Goal: Information Seeking & Learning: Learn about a topic

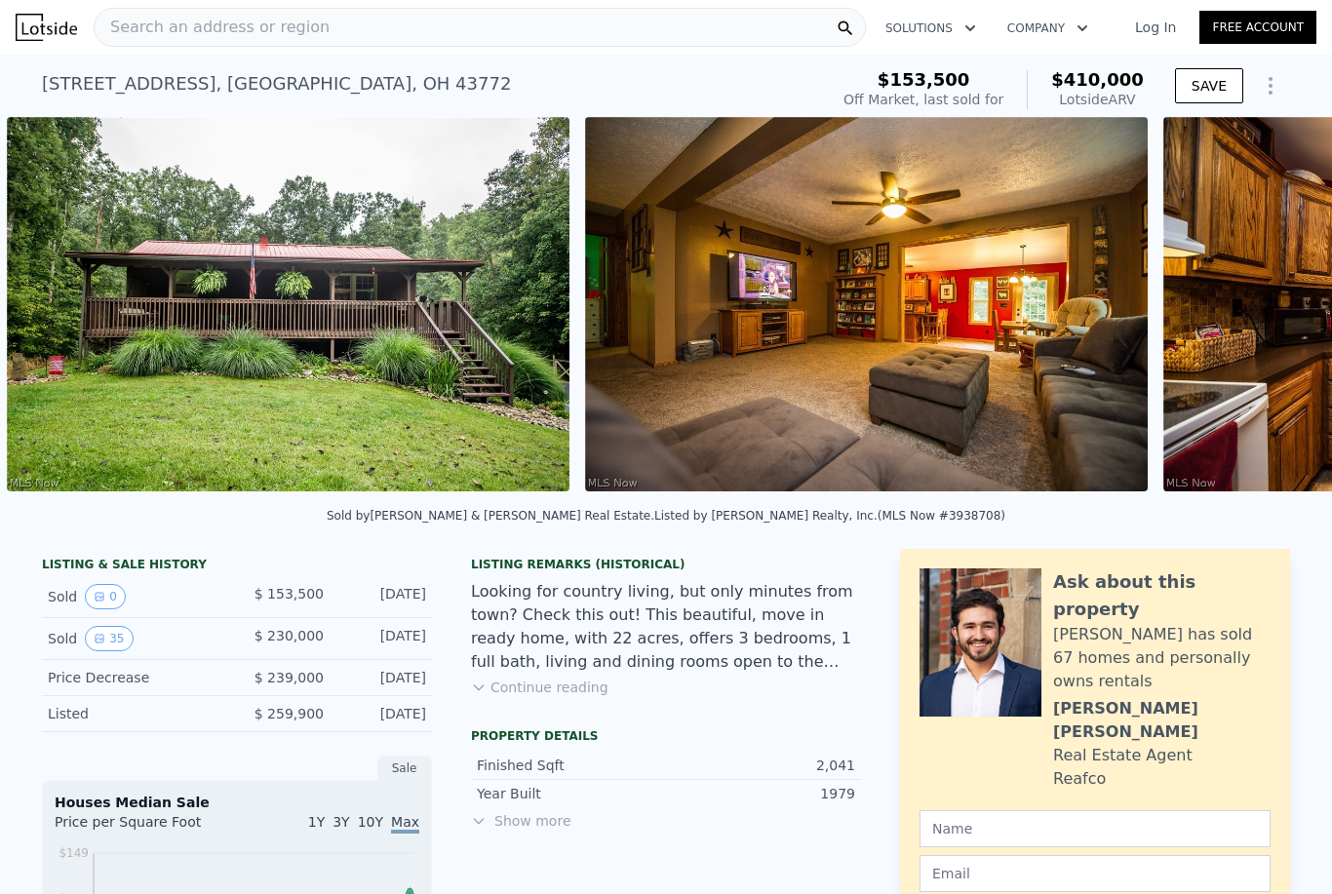
scroll to position [0, 446]
click at [585, 684] on button "Continue reading" at bounding box center [539, 687] width 137 height 19
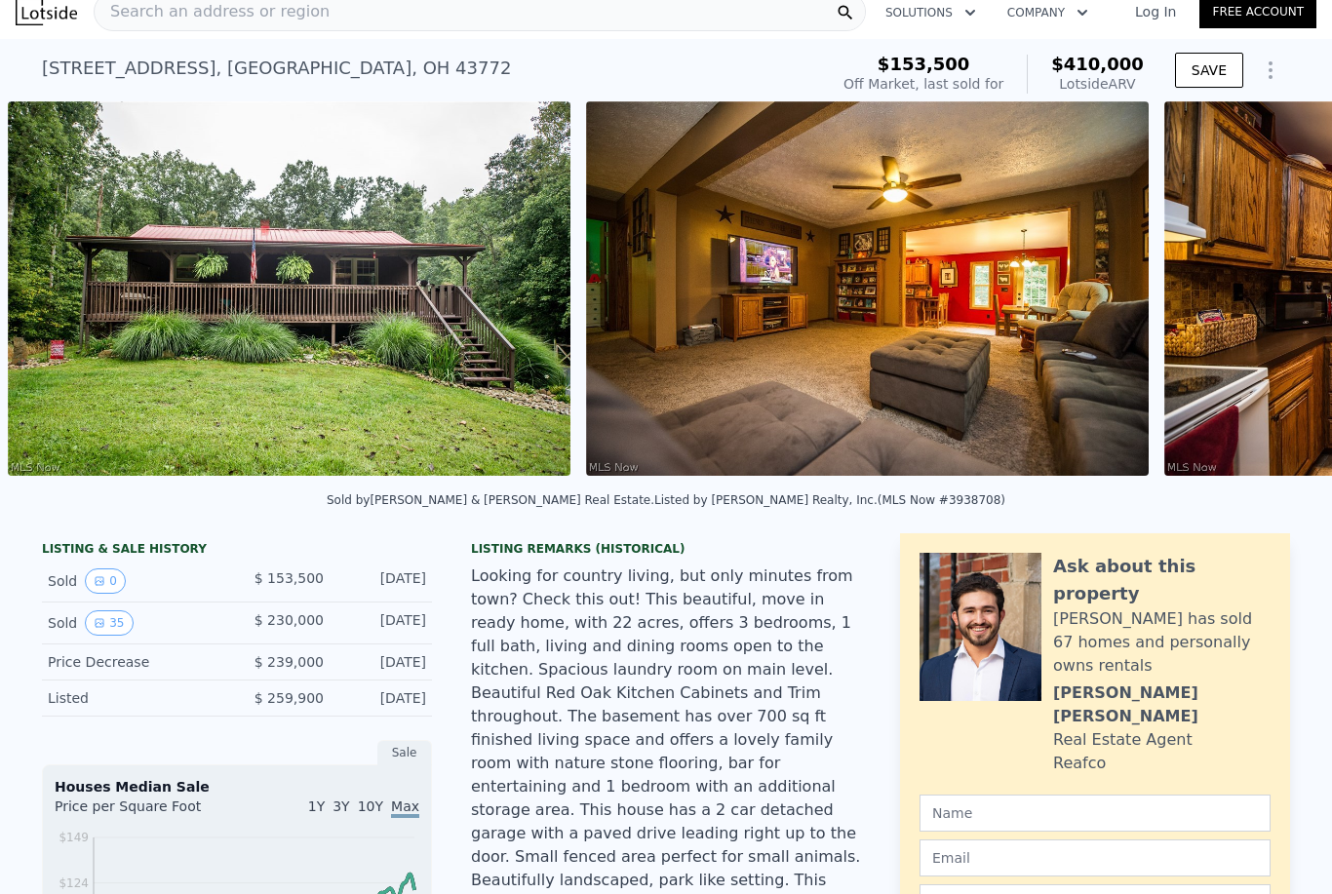
scroll to position [20, 0]
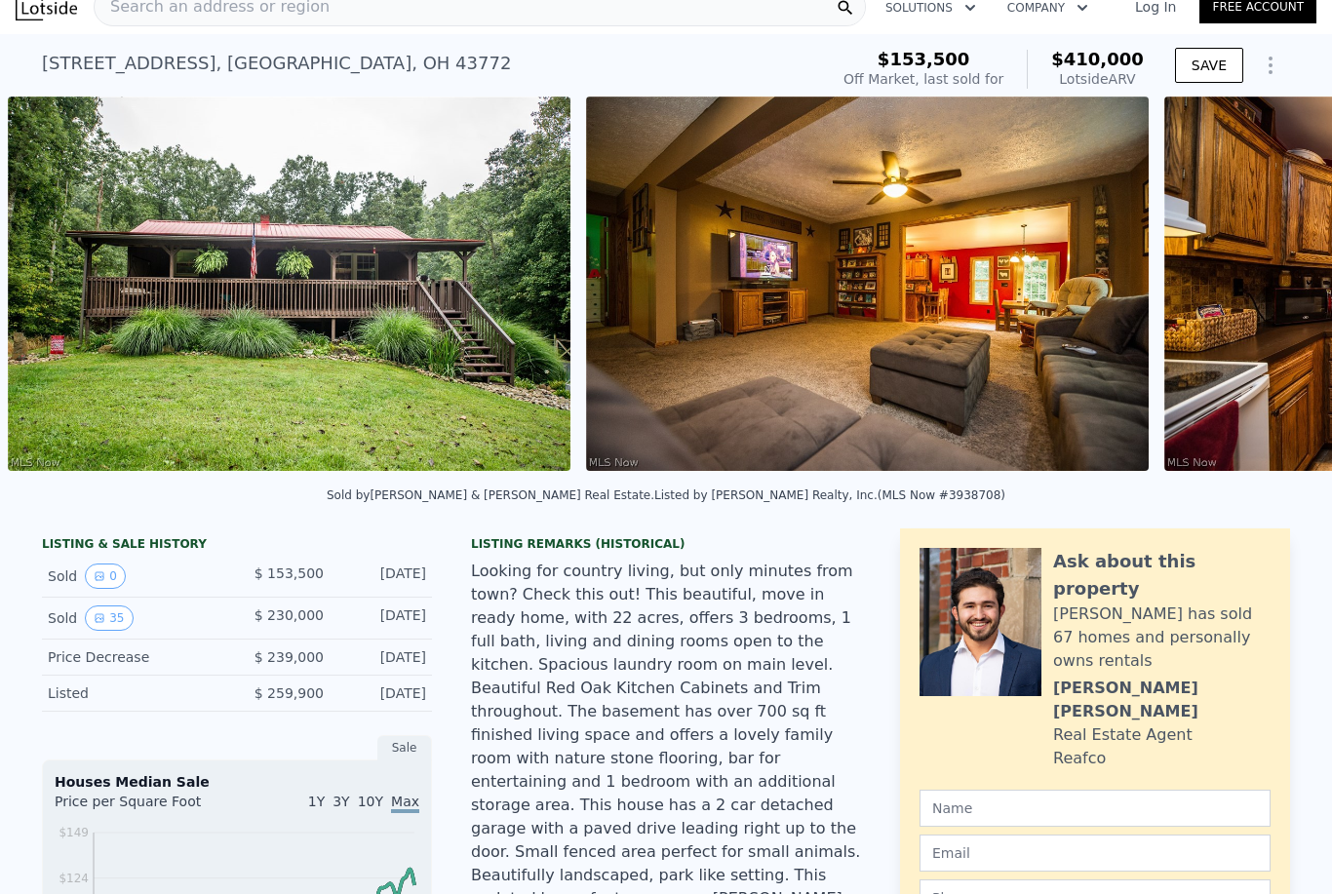
click at [468, 402] on img at bounding box center [289, 284] width 562 height 374
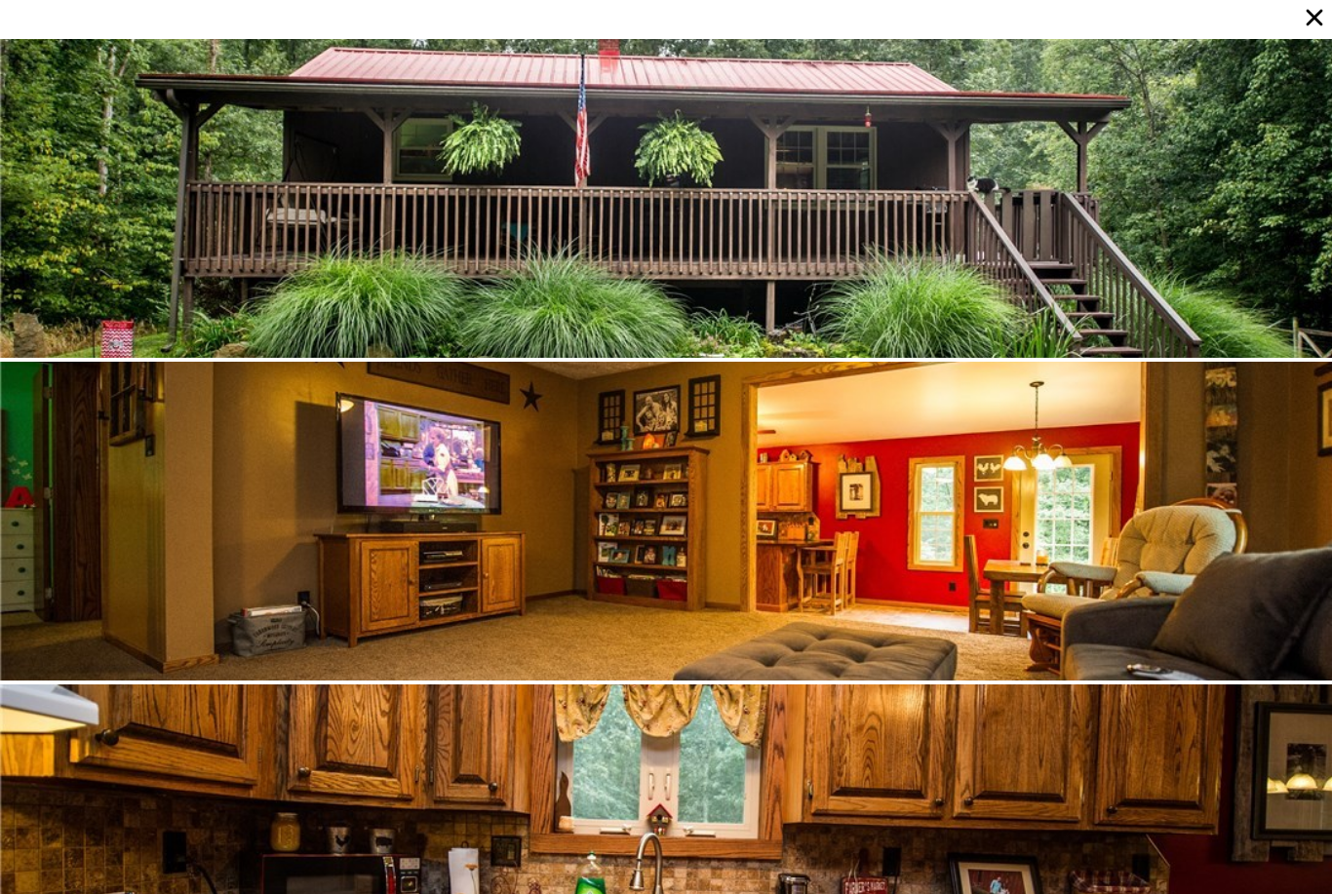
click at [1038, 312] on div at bounding box center [666, 198] width 1332 height 319
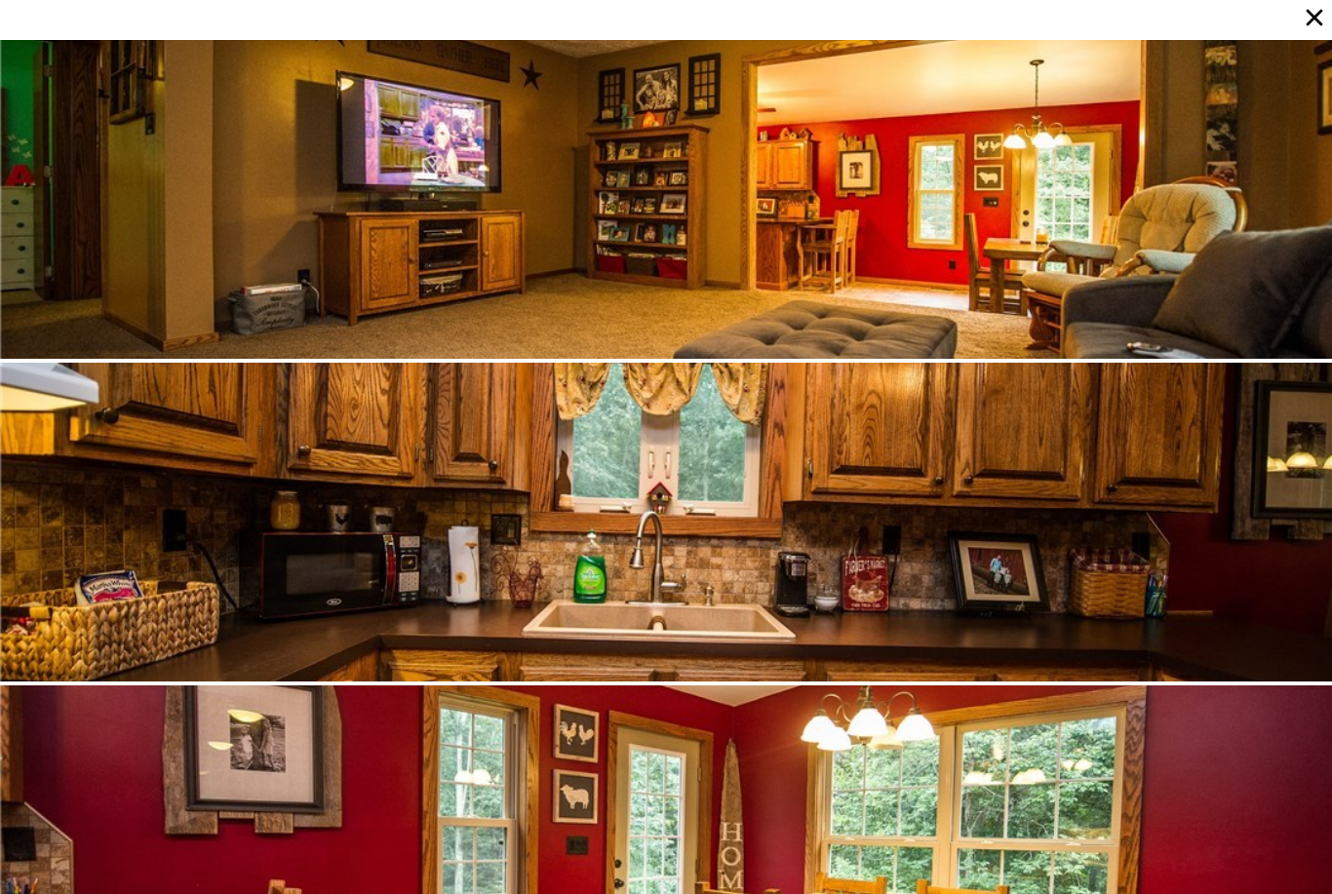
scroll to position [323, 0]
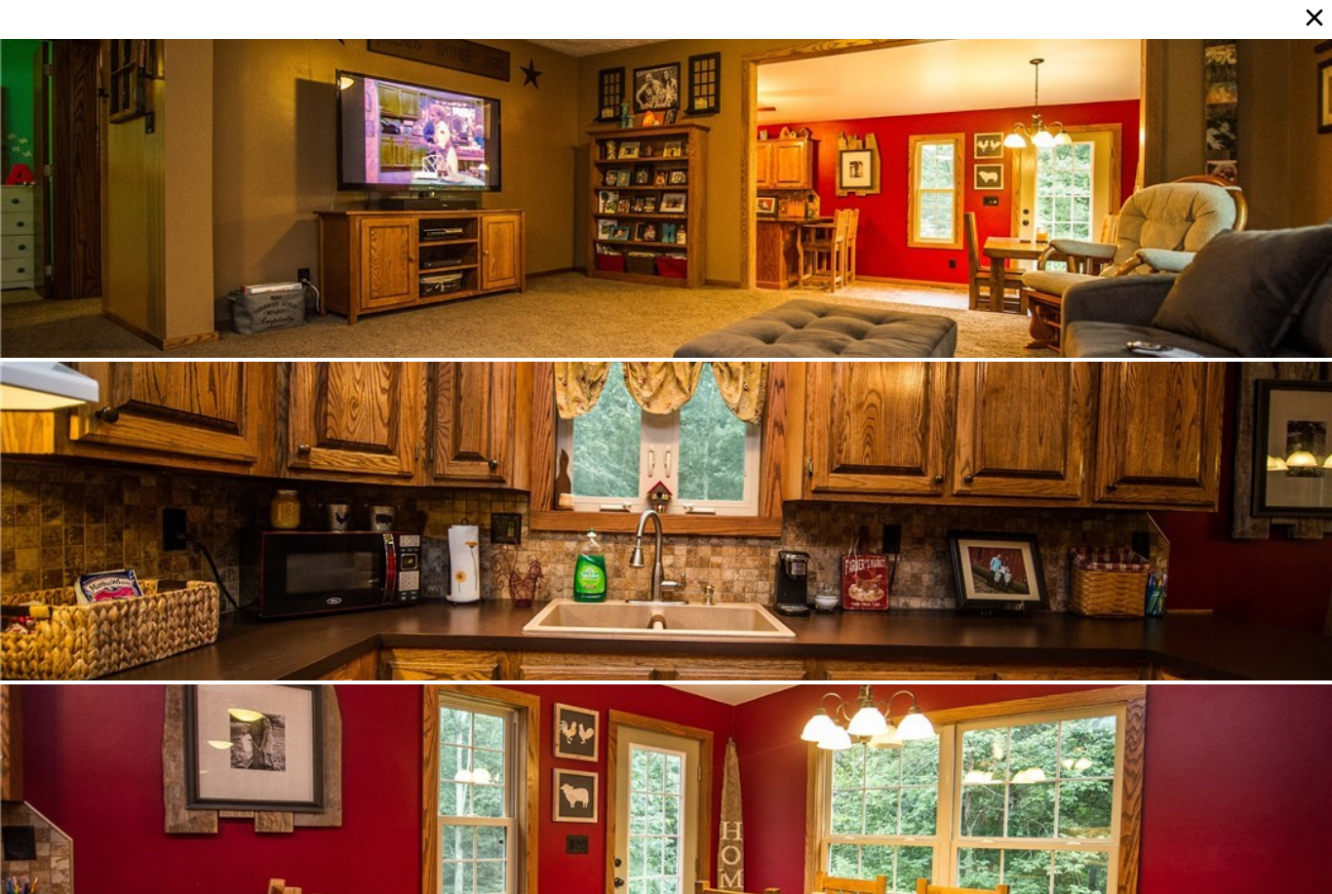
click at [1319, 10] on icon at bounding box center [1313, 17] width 27 height 27
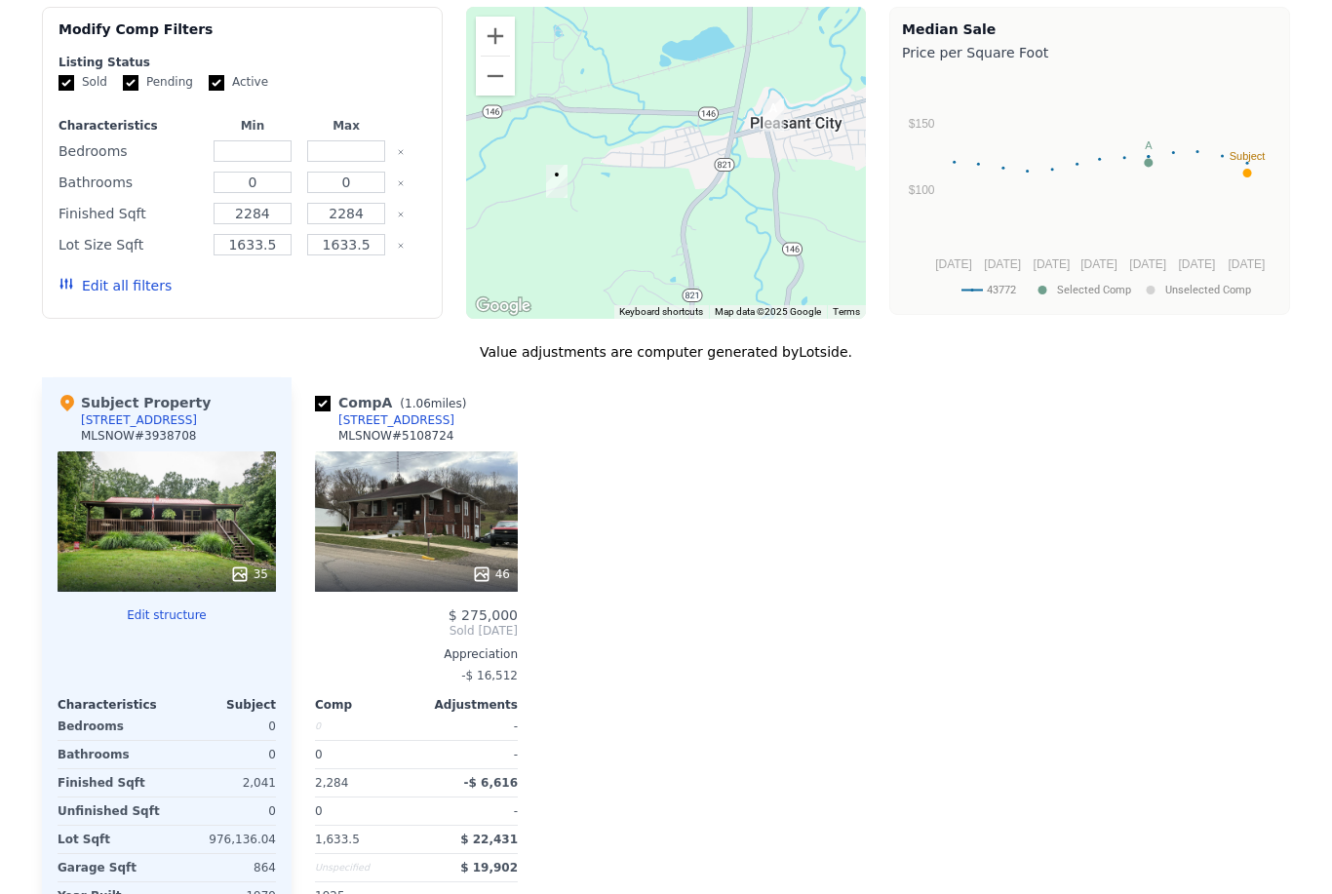
scroll to position [1493, 0]
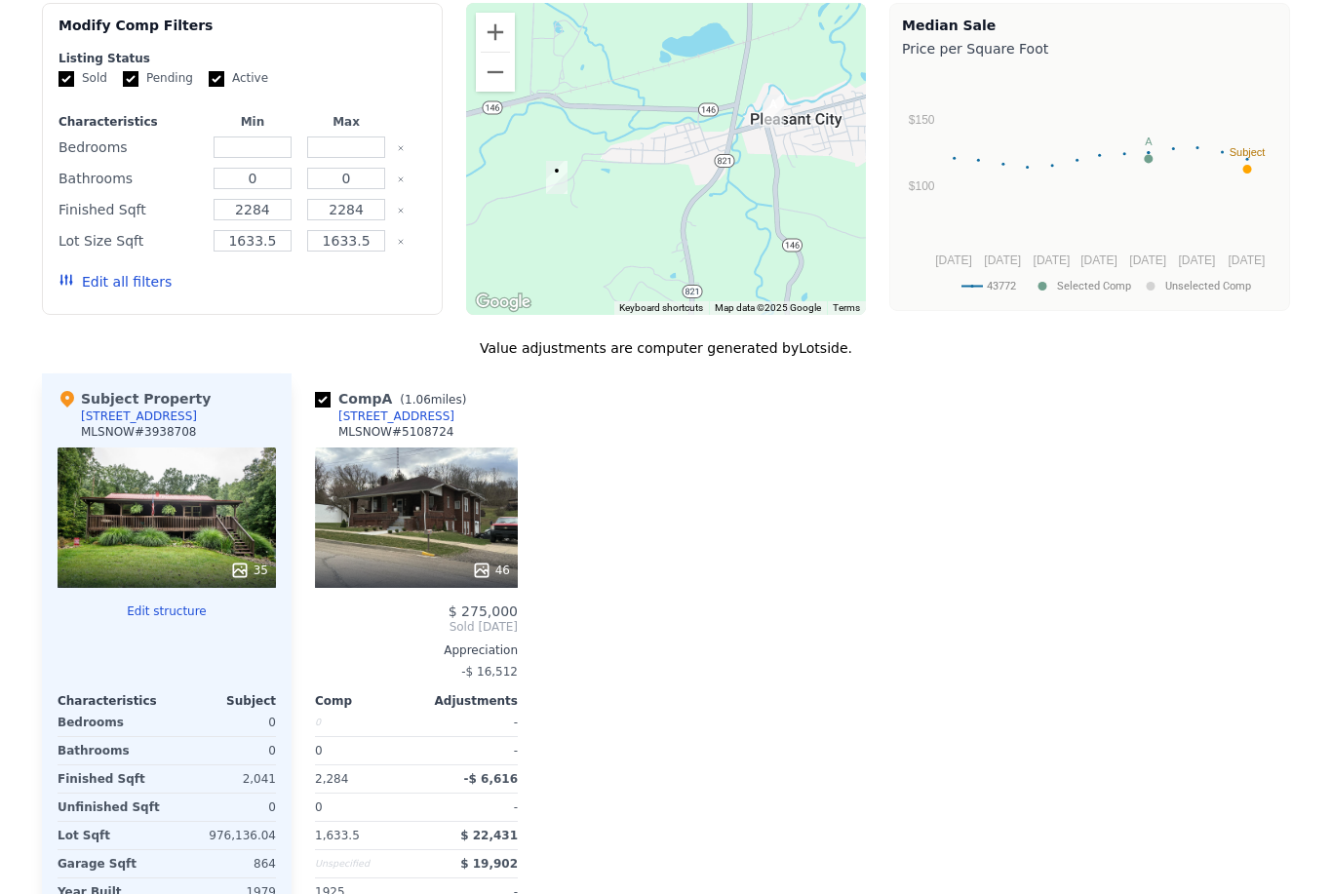
click at [202, 553] on div at bounding box center [167, 570] width 218 height 35
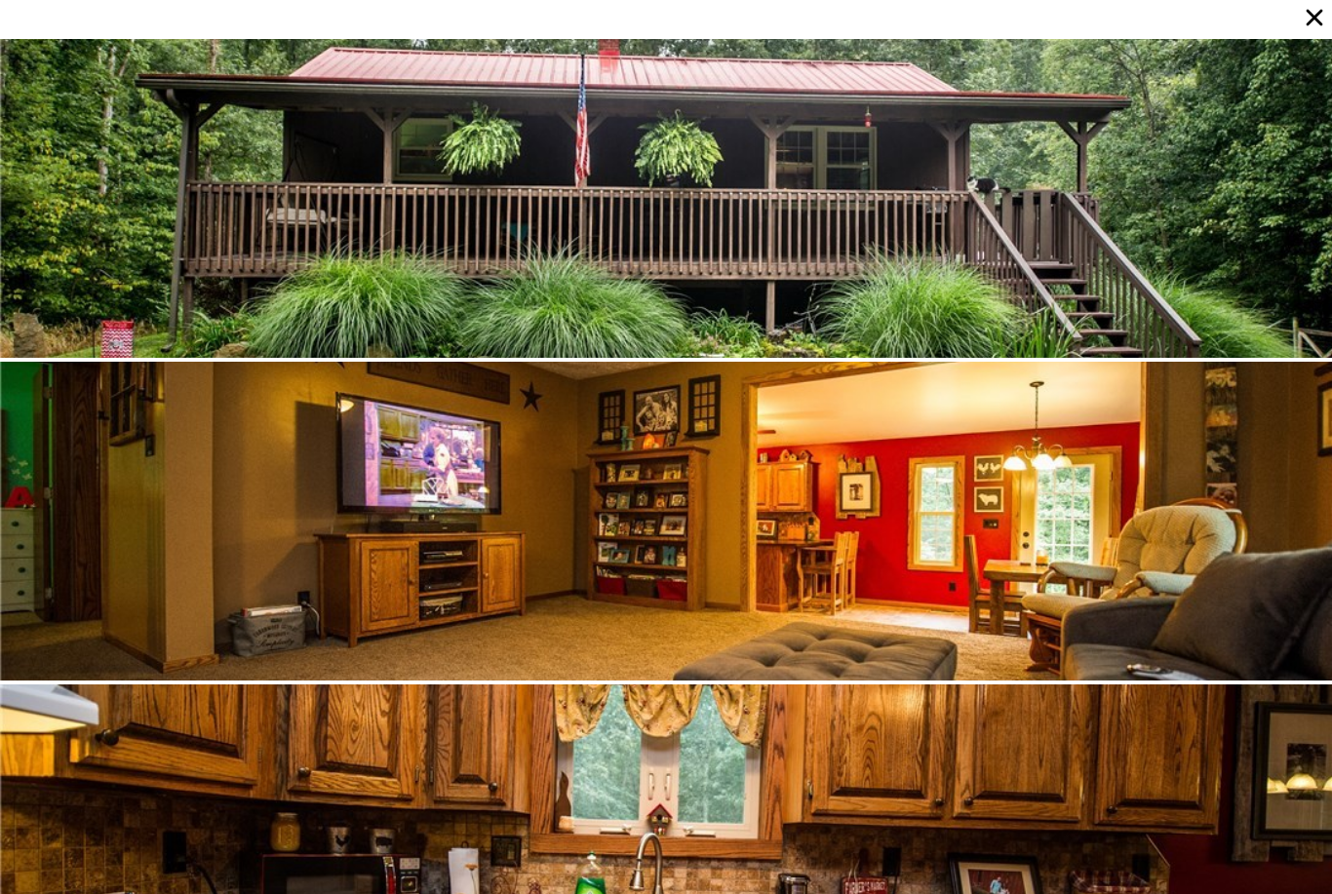
scroll to position [3, 0]
click at [918, 537] on div at bounding box center [666, 521] width 1332 height 319
click at [918, 536] on div at bounding box center [666, 521] width 1332 height 319
click at [973, 311] on div at bounding box center [666, 198] width 1332 height 319
click at [1300, 17] on icon at bounding box center [1313, 17] width 27 height 27
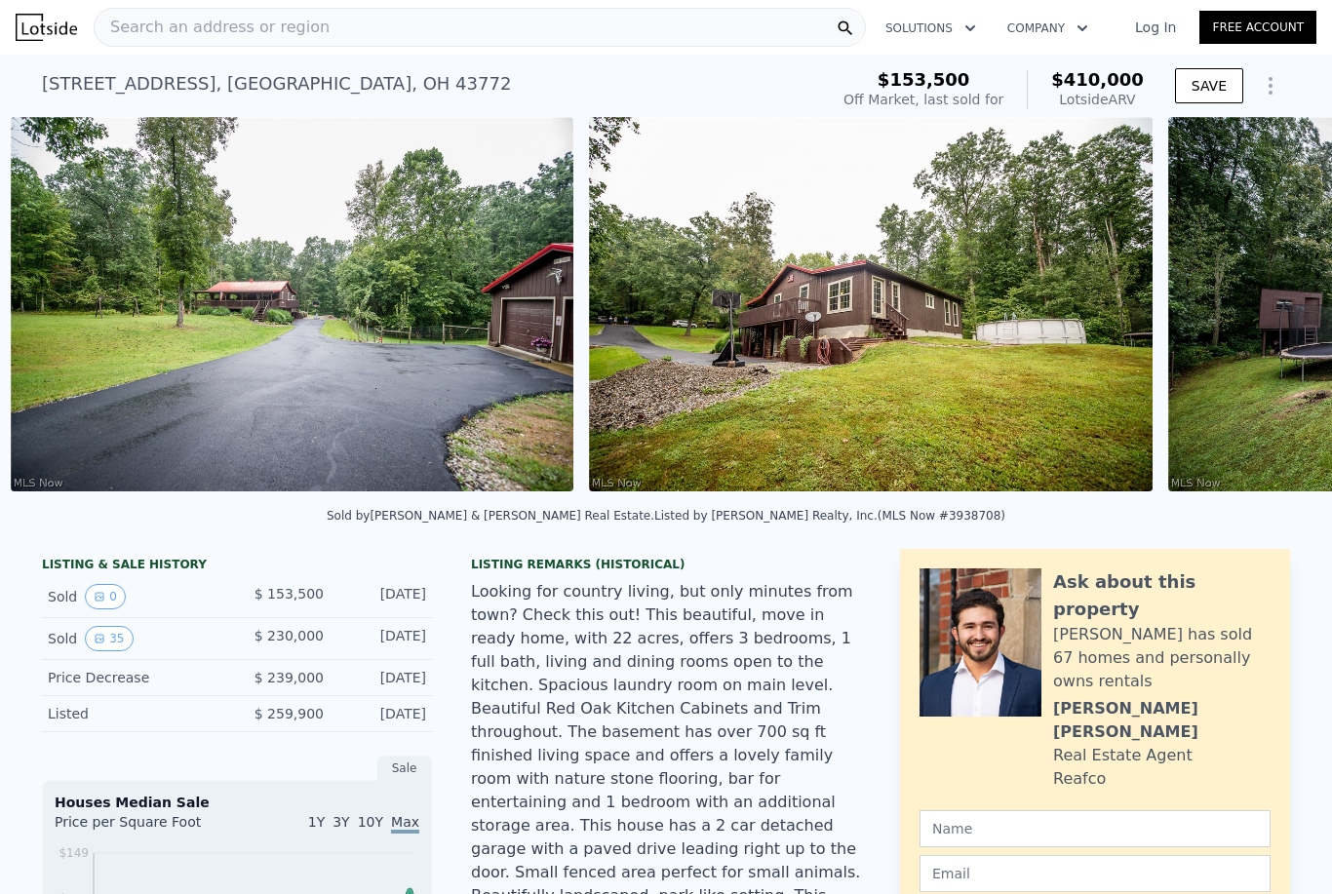
scroll to position [0, 16063]
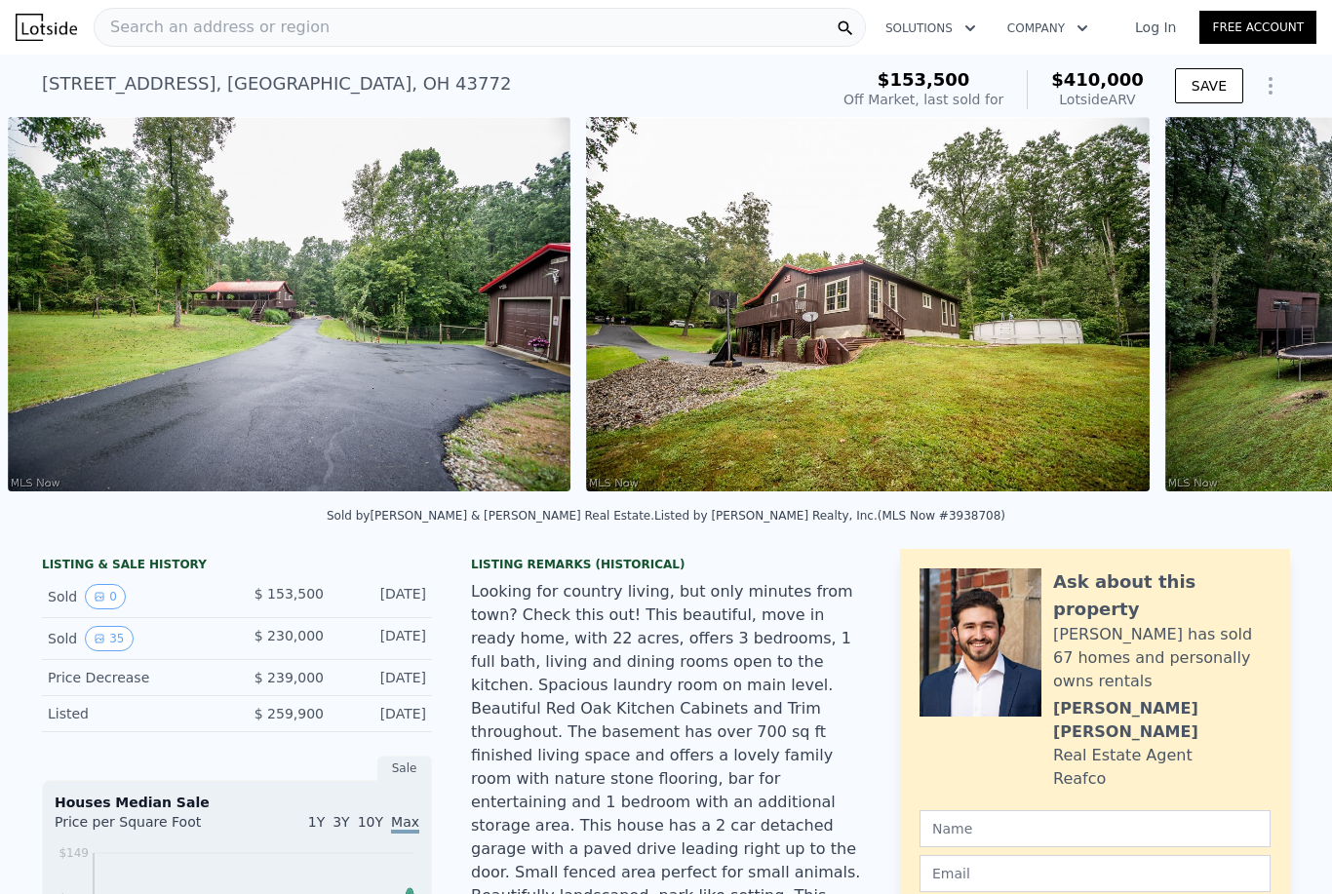
click at [816, 405] on img at bounding box center [867, 304] width 562 height 374
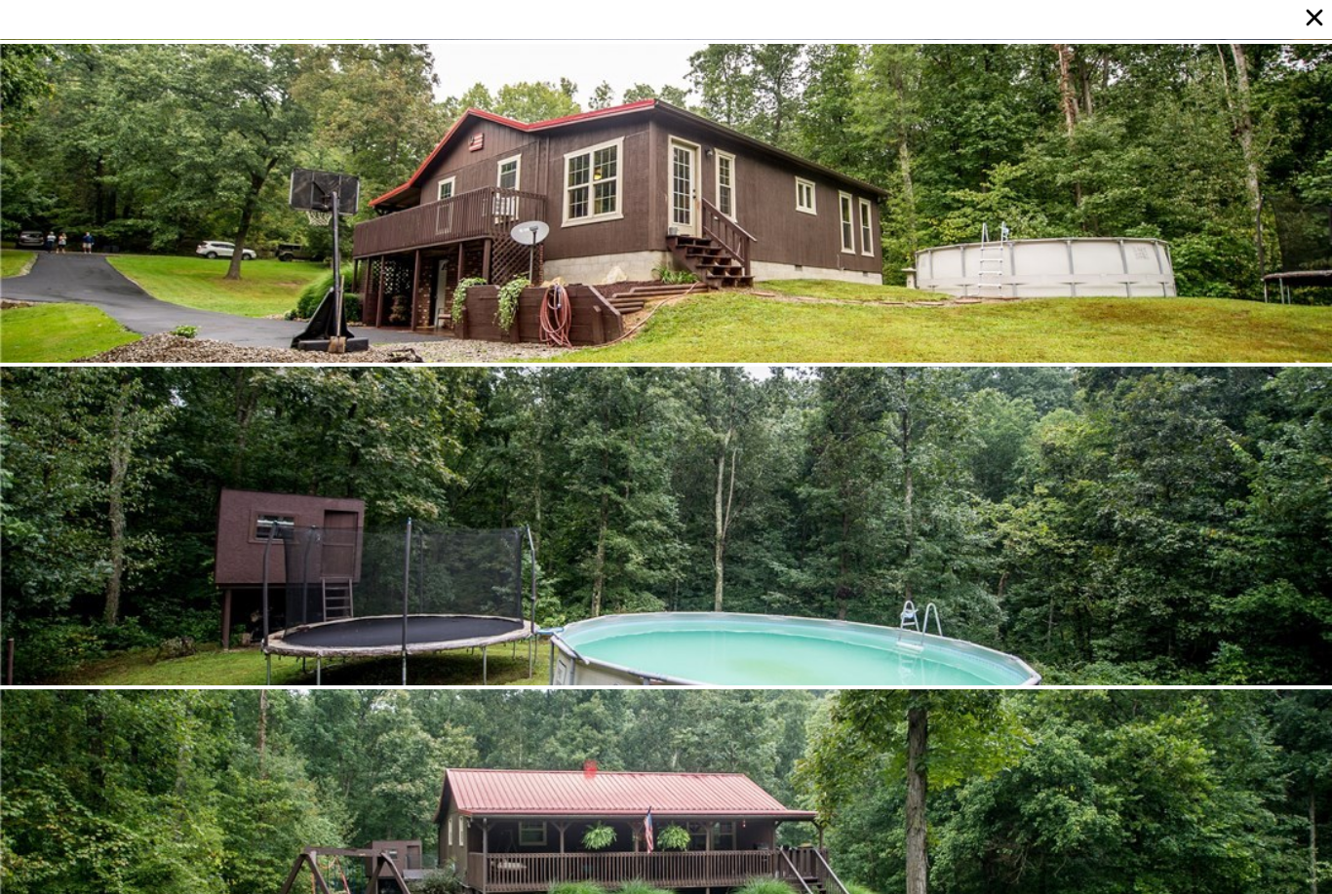
scroll to position [9035, 0]
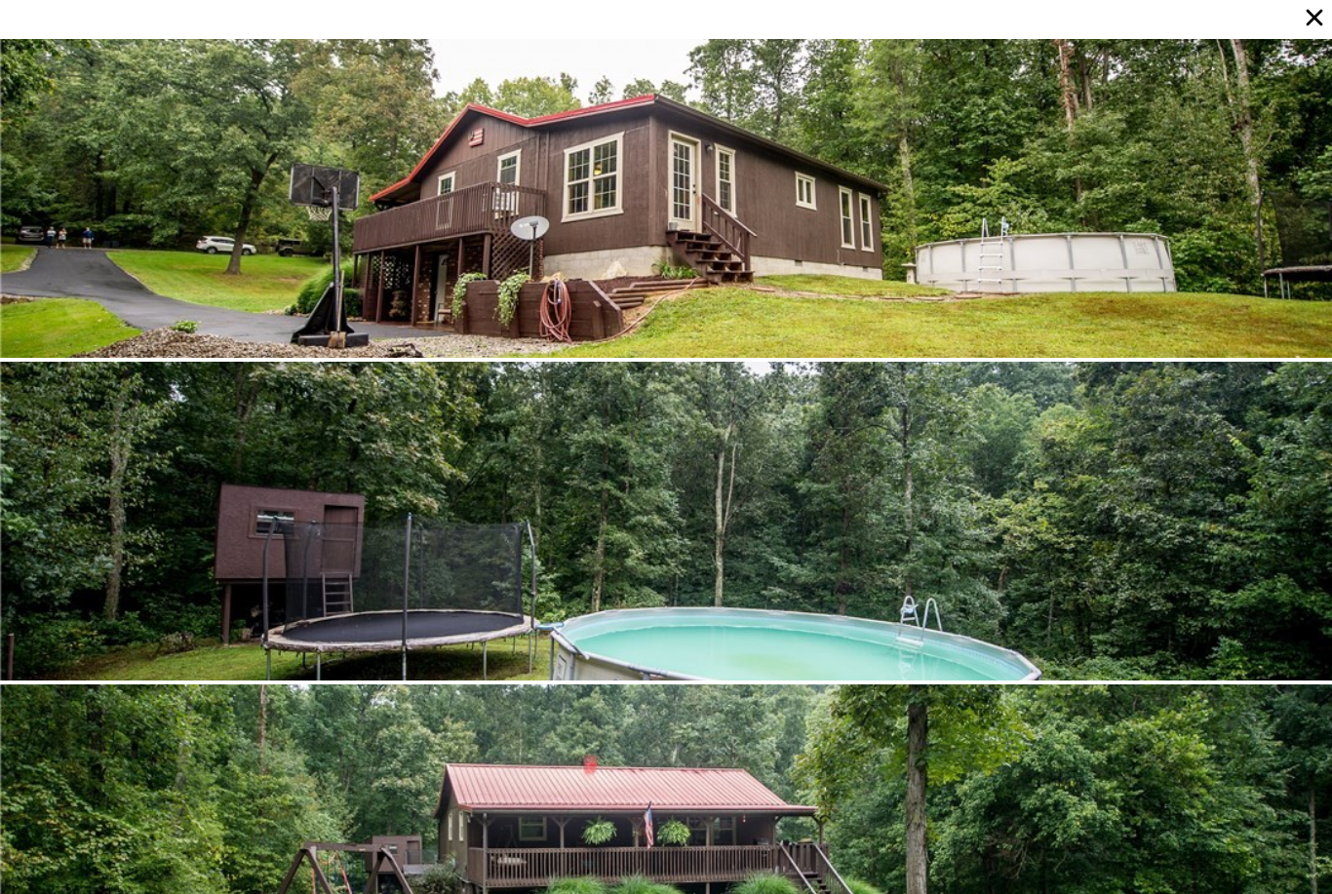
click at [1309, 28] on icon at bounding box center [1313, 17] width 27 height 27
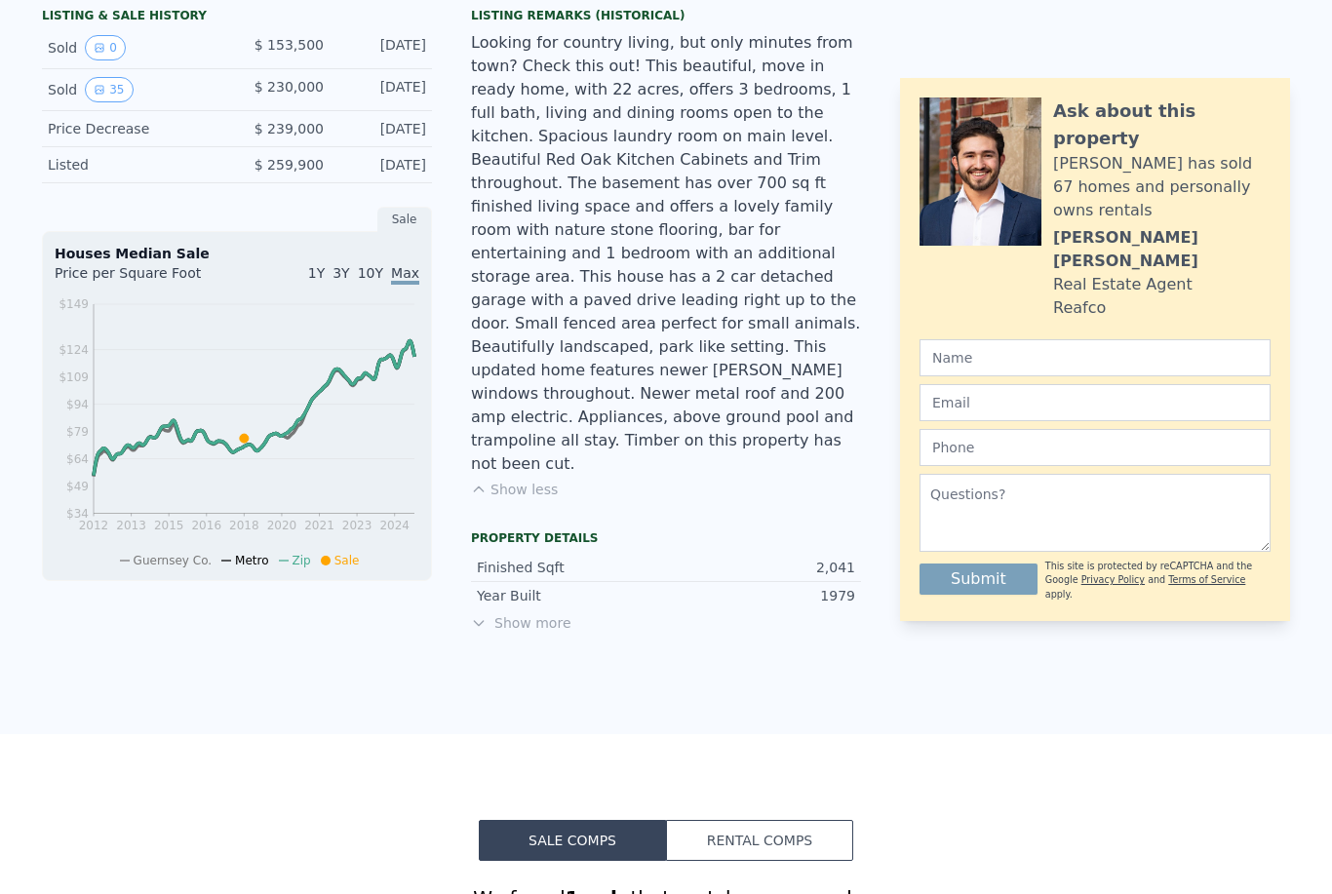
scroll to position [544, 0]
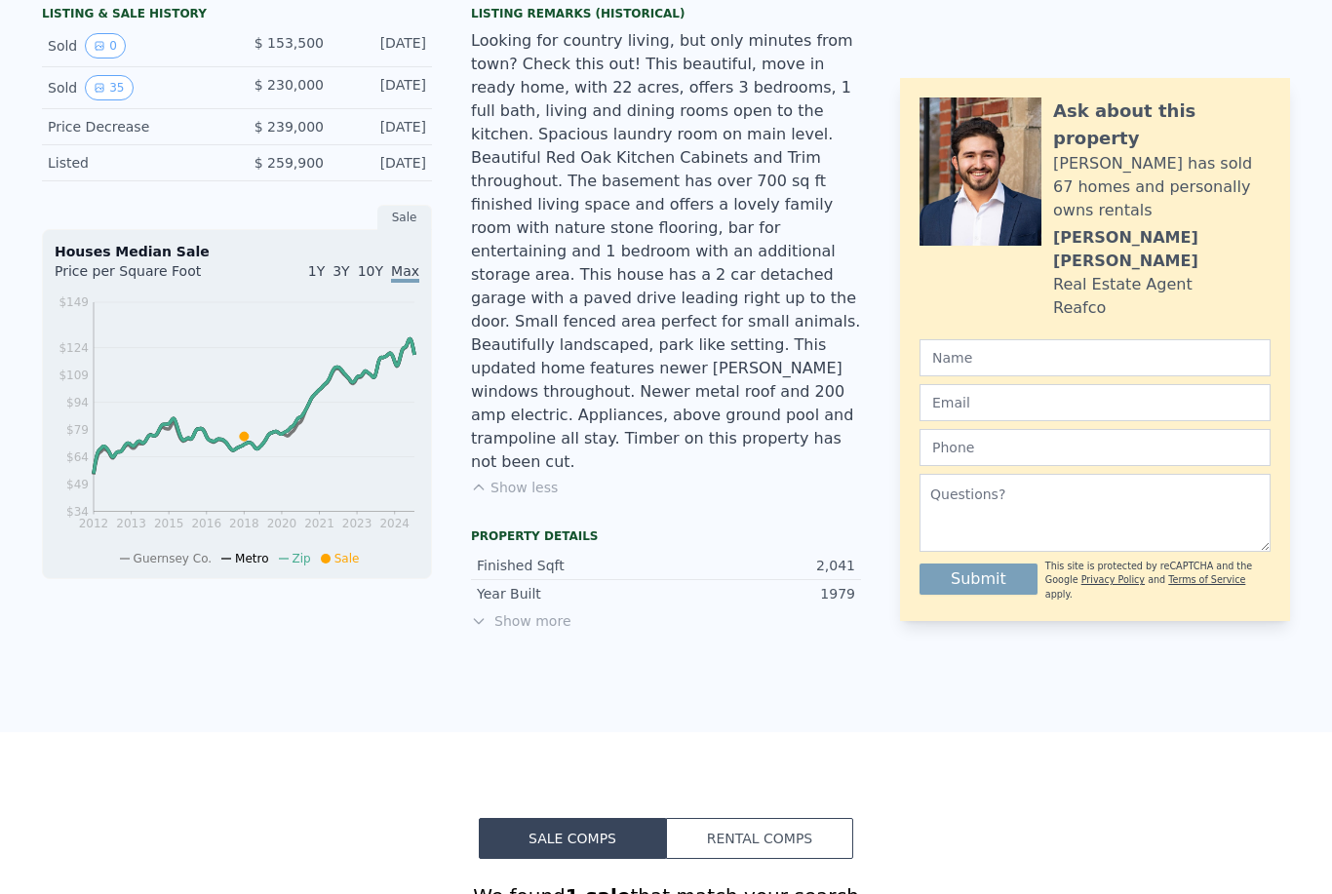
click at [528, 611] on span "Show more" at bounding box center [666, 620] width 390 height 19
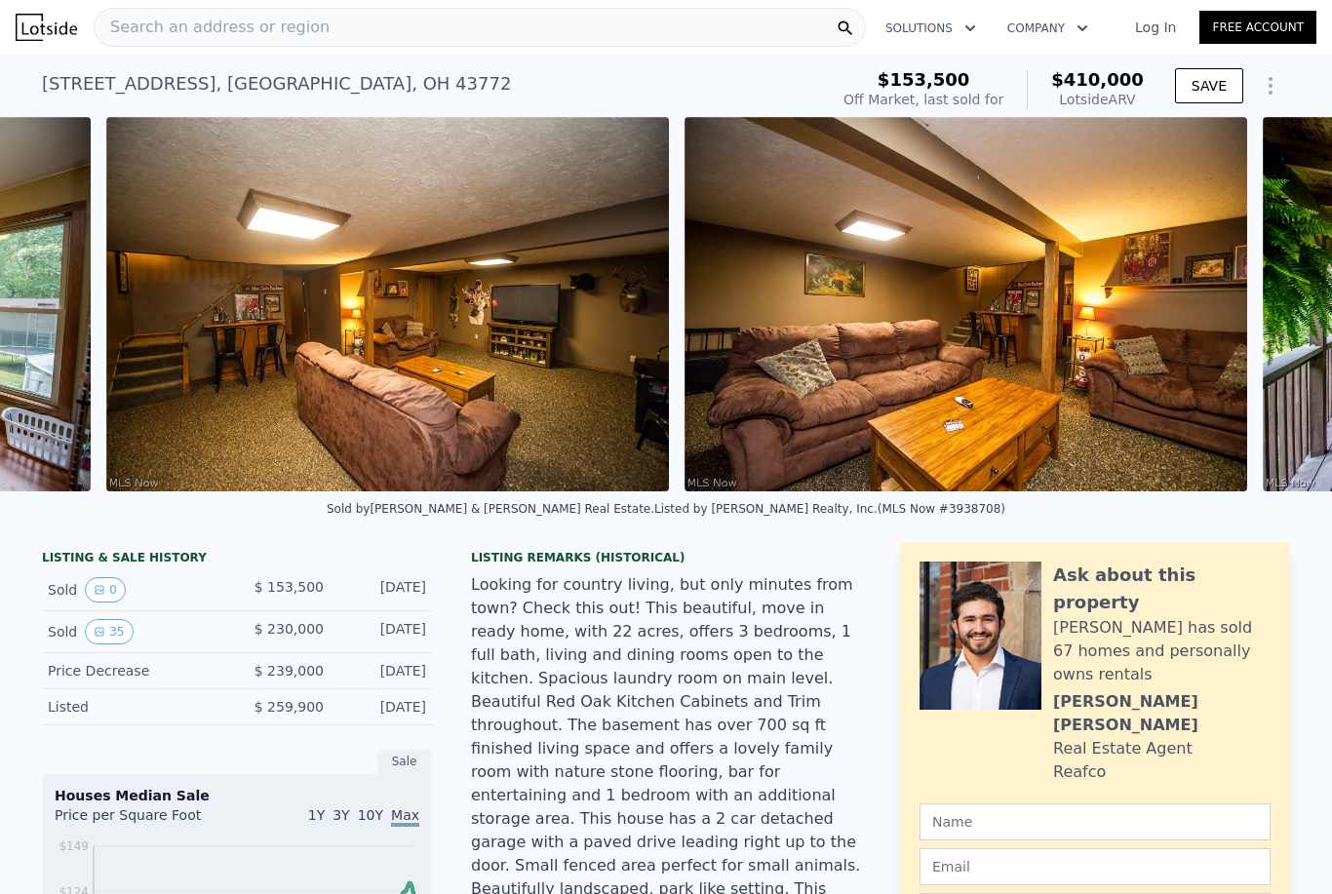
scroll to position [0, 0]
click at [1271, 102] on button "Show Options" at bounding box center [1270, 85] width 39 height 39
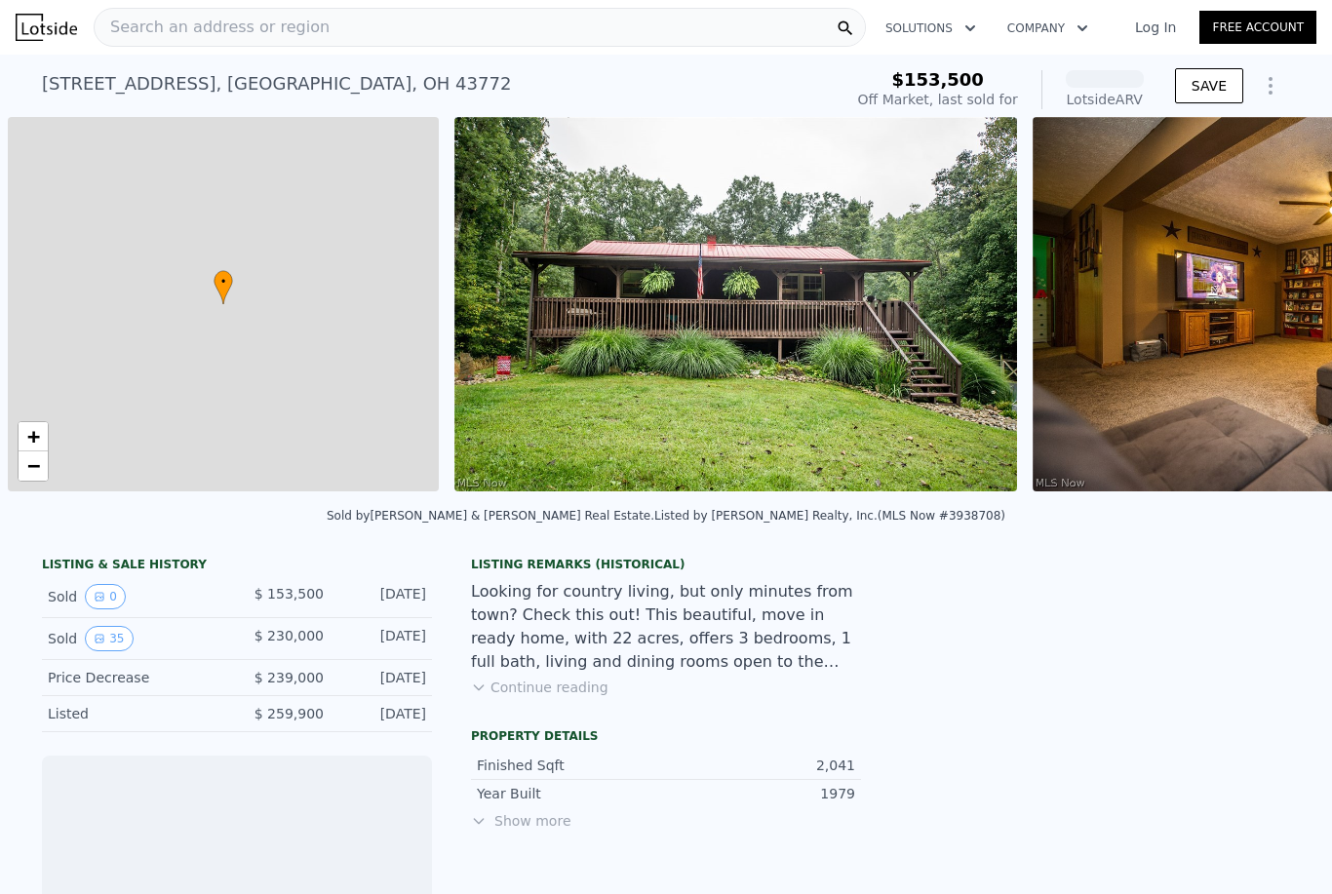
scroll to position [0, 8]
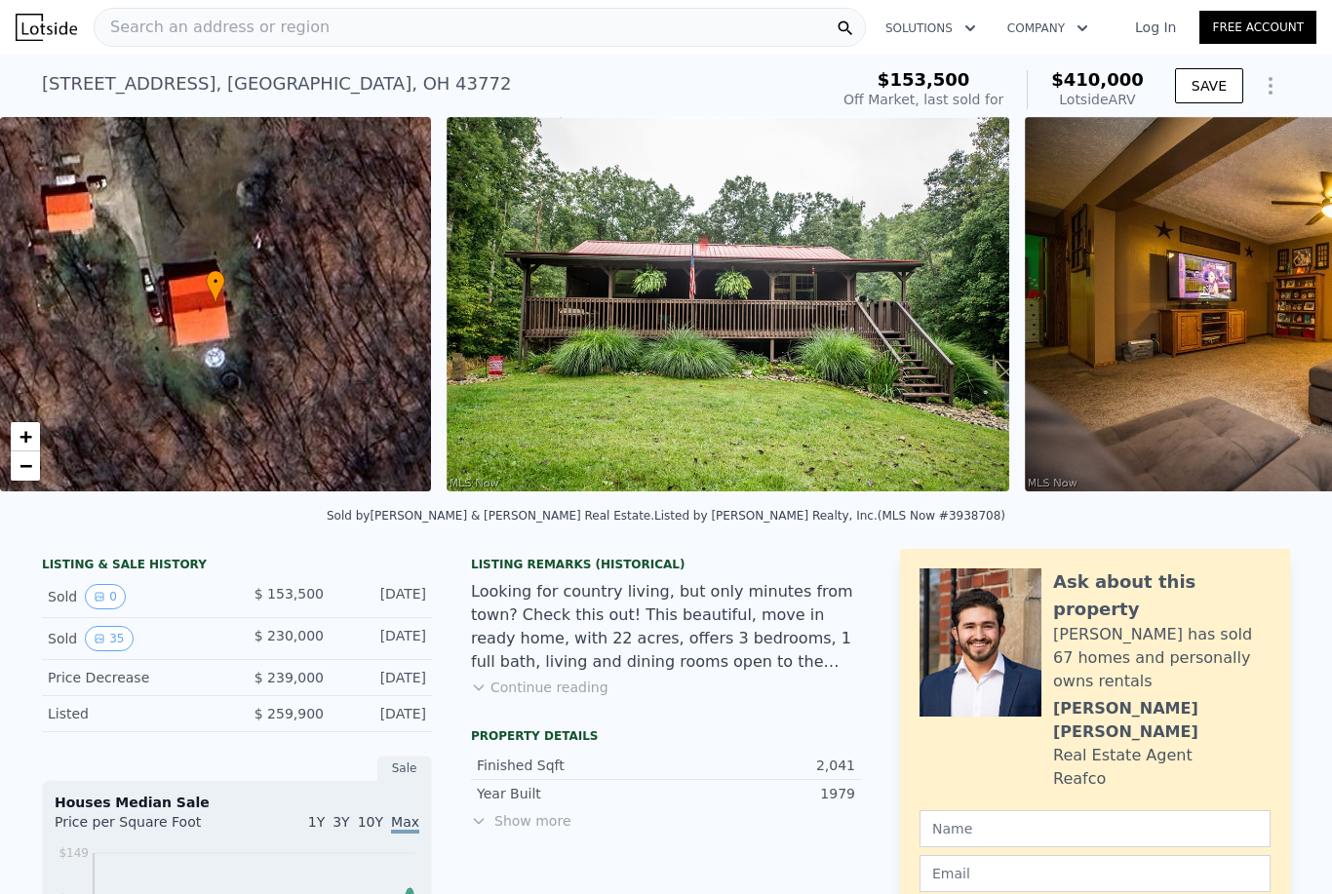
click at [558, 694] on button "Continue reading" at bounding box center [539, 687] width 137 height 19
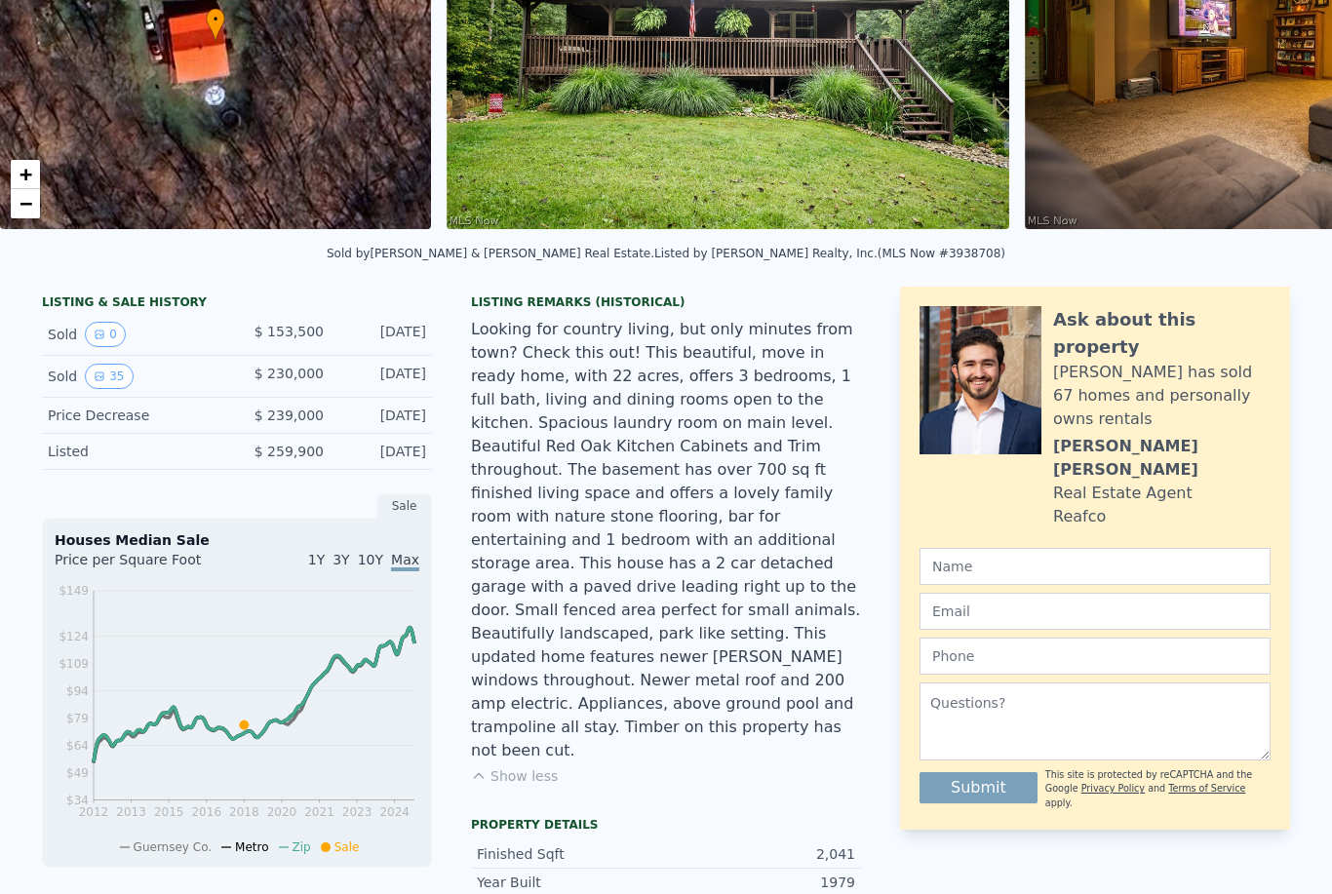
scroll to position [323, 0]
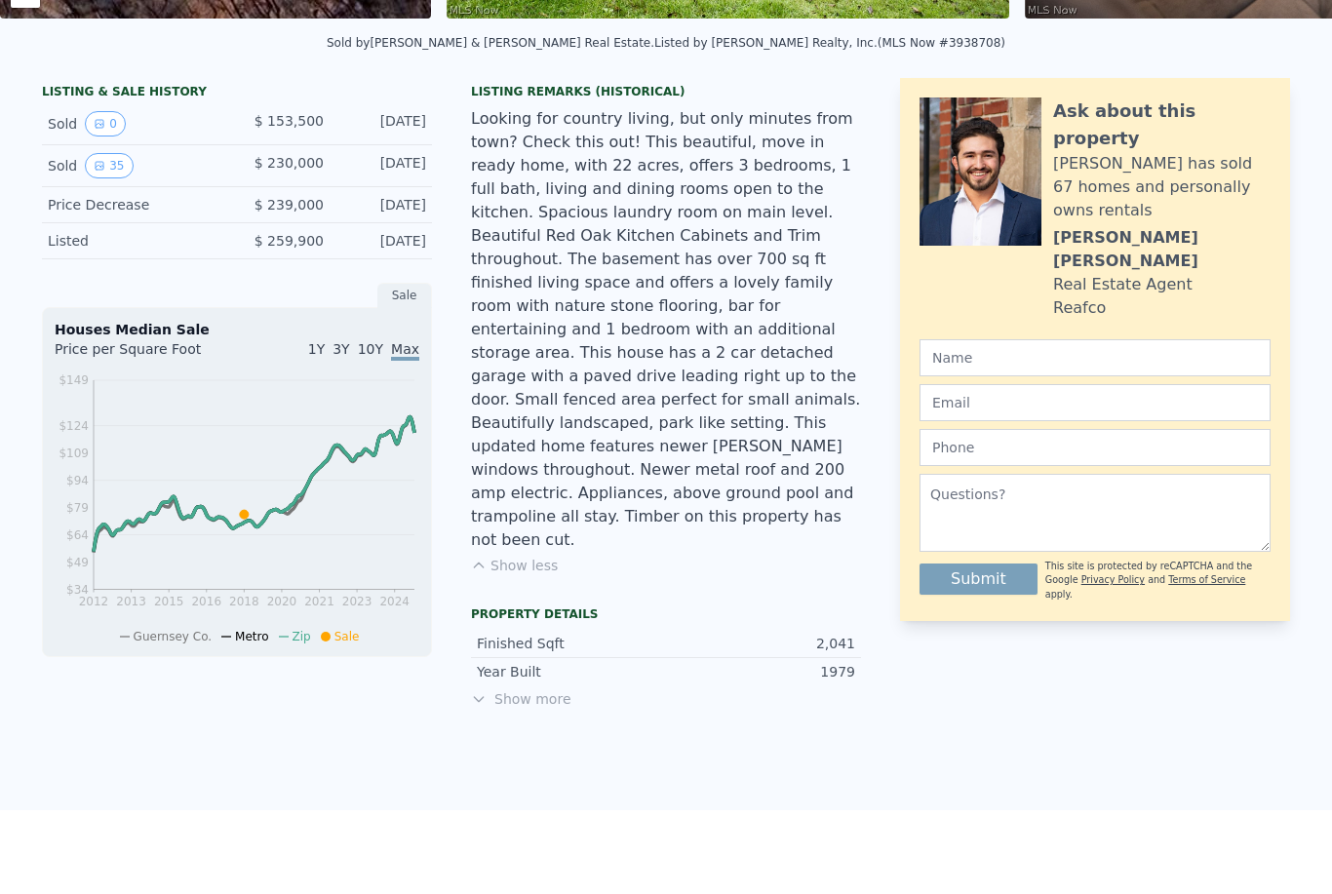
click at [558, 689] on span "Show more" at bounding box center [666, 698] width 390 height 19
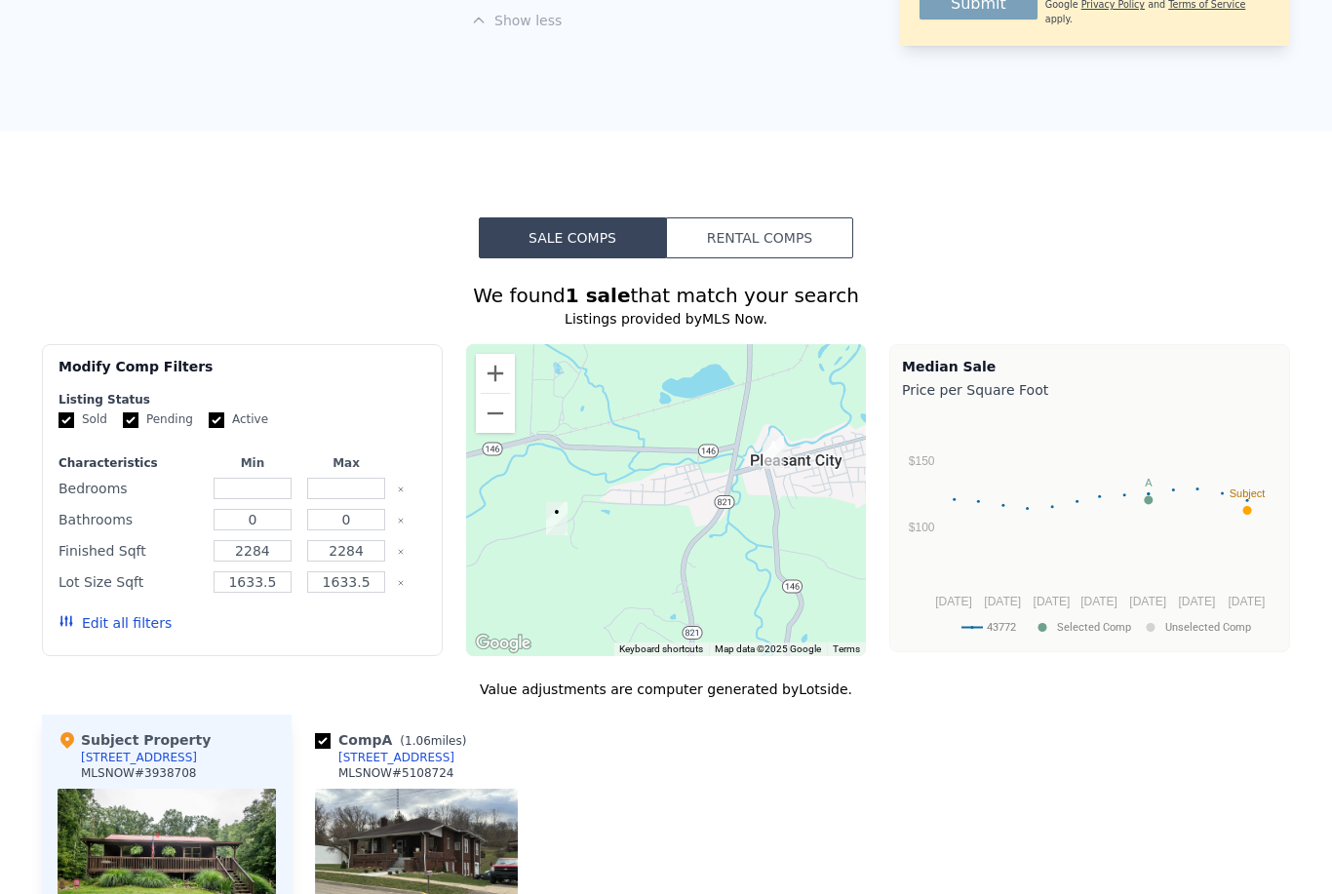
scroll to position [1545, 0]
